Goal: Check status

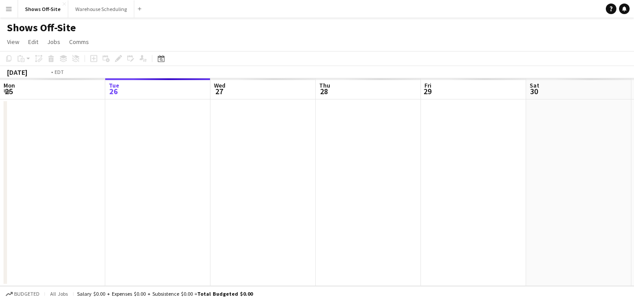
scroll to position [0, 303]
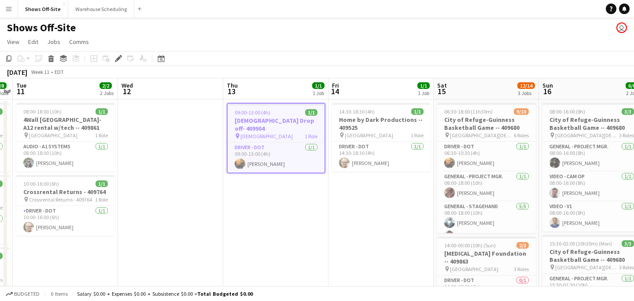
click at [158, 66] on app-toolbar "Copy Paste Paste Command V Paste with crew Command Shift V Paste linked Job [GE…" at bounding box center [317, 58] width 634 height 15
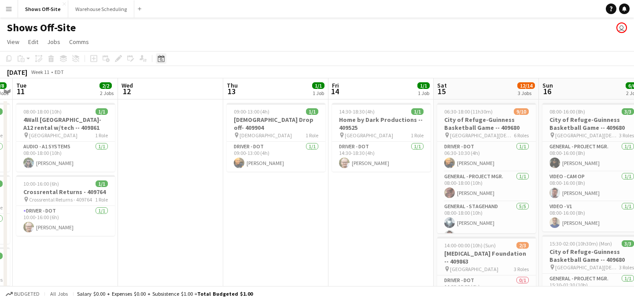
click at [158, 62] on icon at bounding box center [161, 58] width 7 height 7
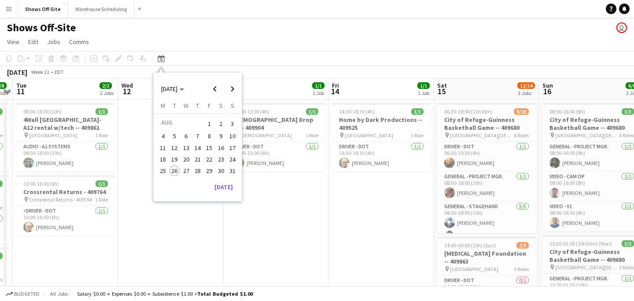
click at [220, 172] on span "30" at bounding box center [221, 170] width 11 height 11
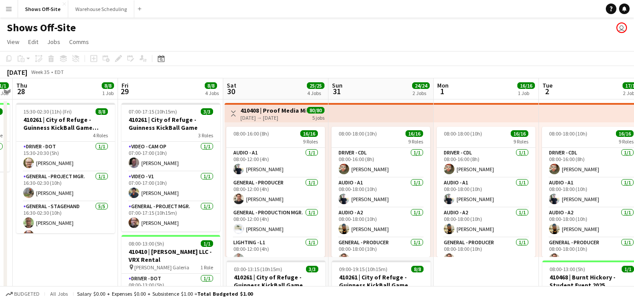
click at [9, 7] on app-icon "Menu" at bounding box center [8, 8] width 7 height 7
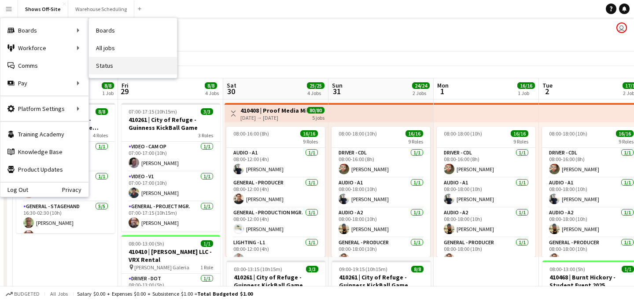
click at [118, 65] on link "Status" at bounding box center [133, 66] width 88 height 18
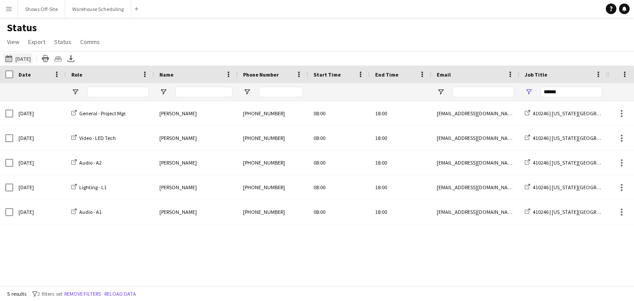
click at [29, 57] on button "[DATE] to [DATE] [DATE]" at bounding box center [18, 58] width 29 height 11
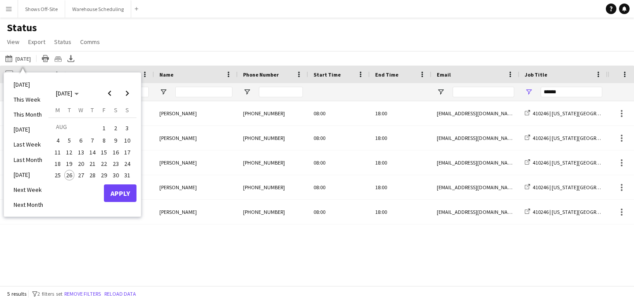
click at [112, 175] on span "30" at bounding box center [115, 175] width 11 height 11
click at [129, 173] on span "31" at bounding box center [127, 175] width 11 height 11
click at [114, 174] on span "30" at bounding box center [115, 175] width 11 height 11
click at [126, 175] on span "31" at bounding box center [127, 175] width 11 height 11
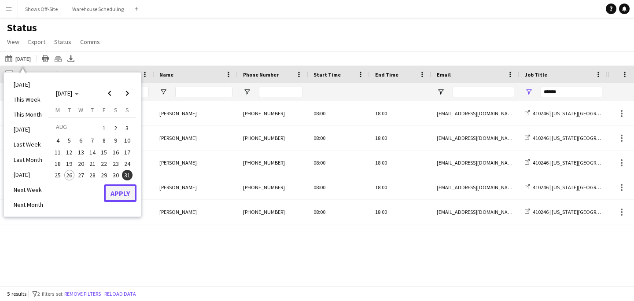
click at [125, 192] on button "Apply" at bounding box center [120, 193] width 33 height 18
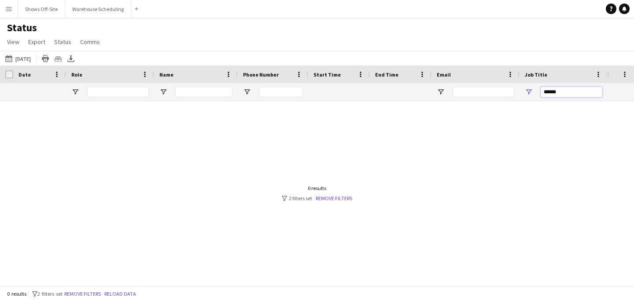
drag, startPoint x: 564, startPoint y: 88, endPoint x: 529, endPoint y: 87, distance: 34.4
click at [529, 87] on div "******" at bounding box center [563, 92] width 88 height 18
drag, startPoint x: 572, startPoint y: 92, endPoint x: 514, endPoint y: 92, distance: 58.5
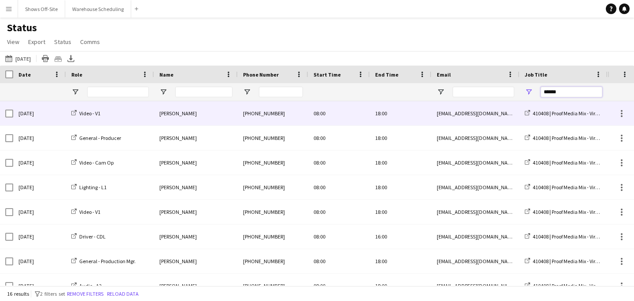
type input "******"
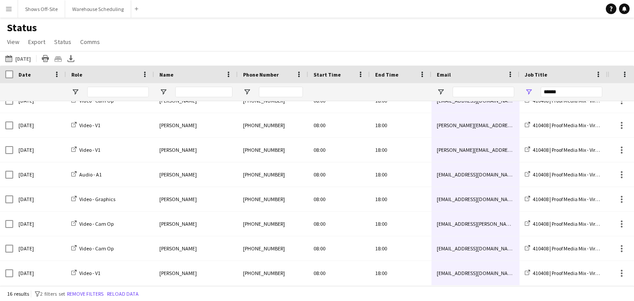
drag, startPoint x: 493, startPoint y: 105, endPoint x: 487, endPoint y: 279, distance: 173.9
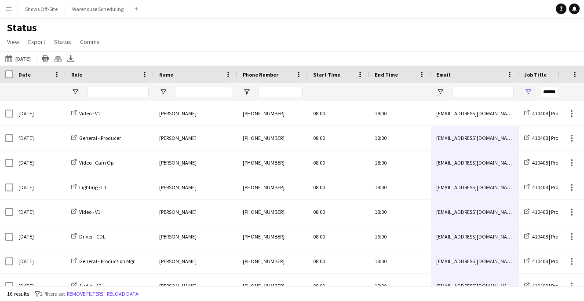
click at [581, 96] on div at bounding box center [571, 92] width 26 height 18
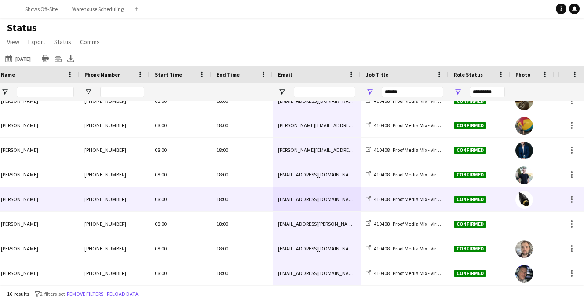
scroll to position [0, 135]
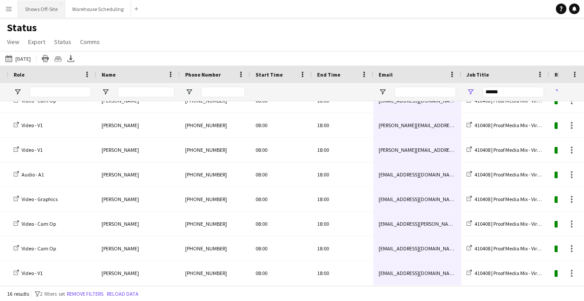
click at [45, 8] on button "Shows Off-Site Close" at bounding box center [41, 8] width 47 height 17
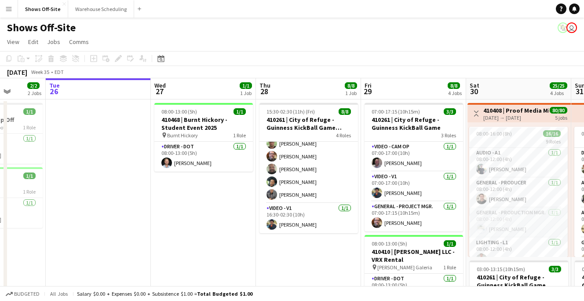
click at [9, 12] on button "Menu" at bounding box center [9, 9] width 18 height 18
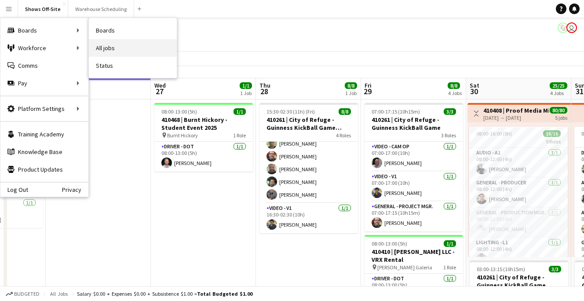
click at [124, 53] on link "All jobs" at bounding box center [133, 48] width 88 height 18
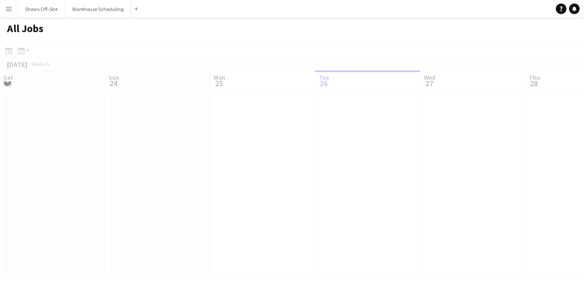
scroll to position [0, 210]
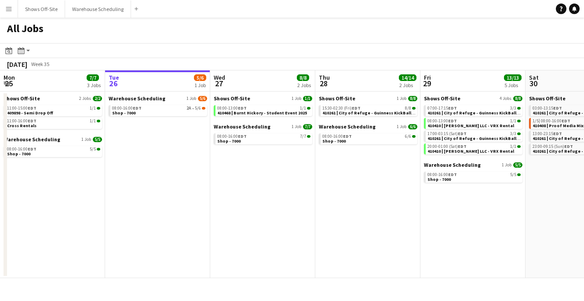
click at [0, 8] on button "Menu" at bounding box center [9, 9] width 18 height 18
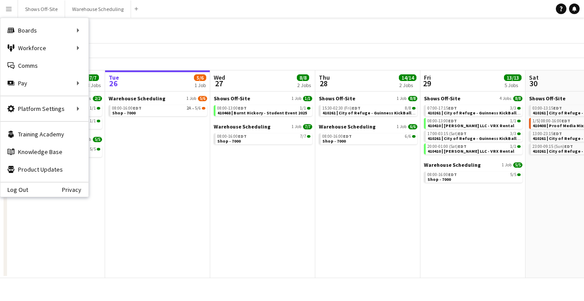
click at [1, 7] on button "Menu" at bounding box center [9, 9] width 18 height 18
click at [118, 62] on link "Status" at bounding box center [133, 66] width 88 height 18
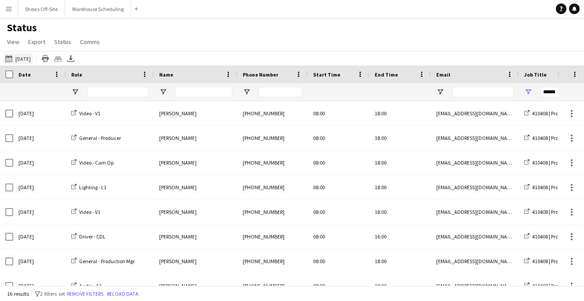
click at [18, 61] on button "[DATE] [DATE]" at bounding box center [18, 58] width 29 height 11
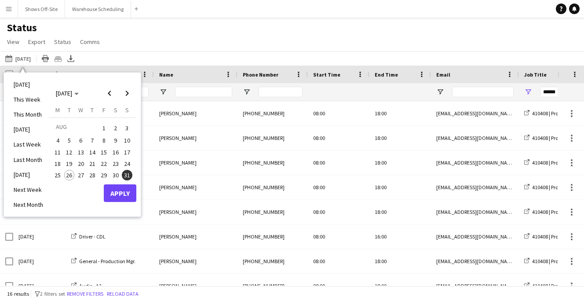
click at [94, 172] on span "28" at bounding box center [92, 175] width 11 height 11
click at [110, 190] on button "Apply" at bounding box center [120, 193] width 33 height 18
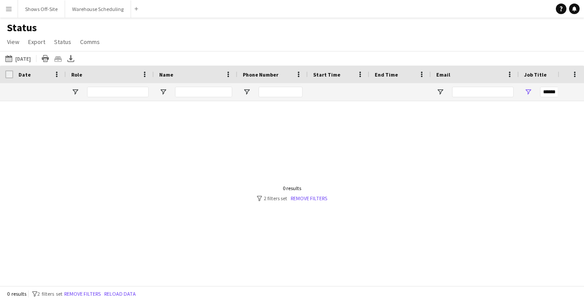
scroll to position [0, 38]
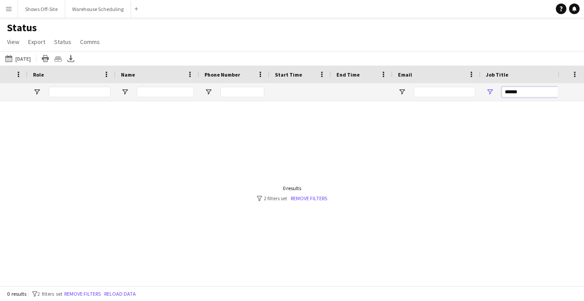
click at [523, 91] on input "******" at bounding box center [533, 92] width 62 height 11
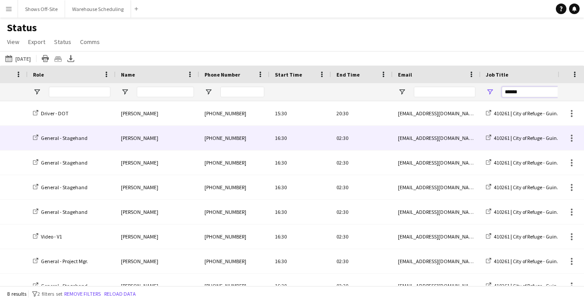
scroll to position [0, 0]
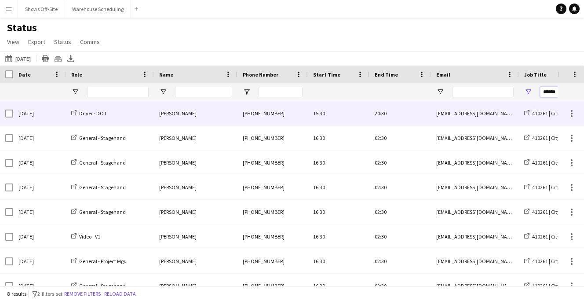
type input "******"
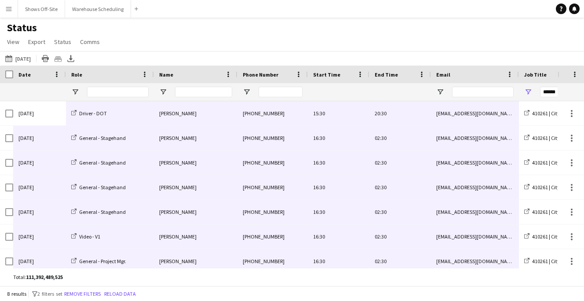
scroll to position [30, 0]
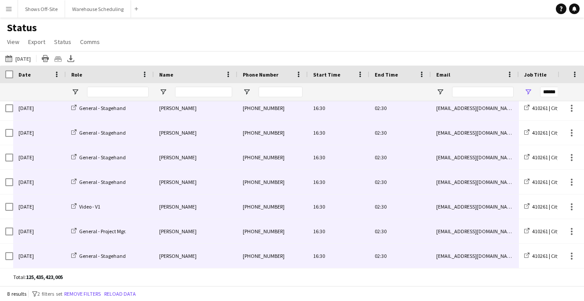
drag, startPoint x: 21, startPoint y: 116, endPoint x: 493, endPoint y: 264, distance: 494.8
